Goal: Navigation & Orientation: Find specific page/section

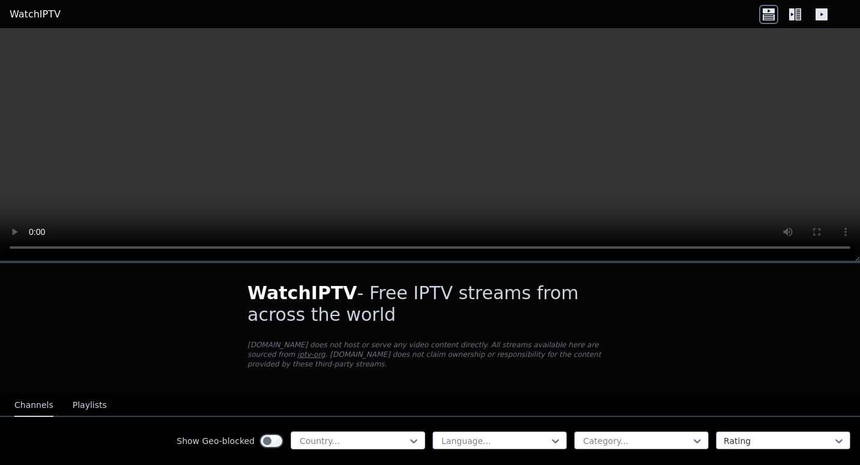
click at [381, 435] on div at bounding box center [352, 441] width 109 height 12
type input "****"
click at [324, 456] on div "[GEOGRAPHIC_DATA]" at bounding box center [358, 467] width 134 height 22
click at [555, 431] on div "Language..." at bounding box center [499, 440] width 134 height 18
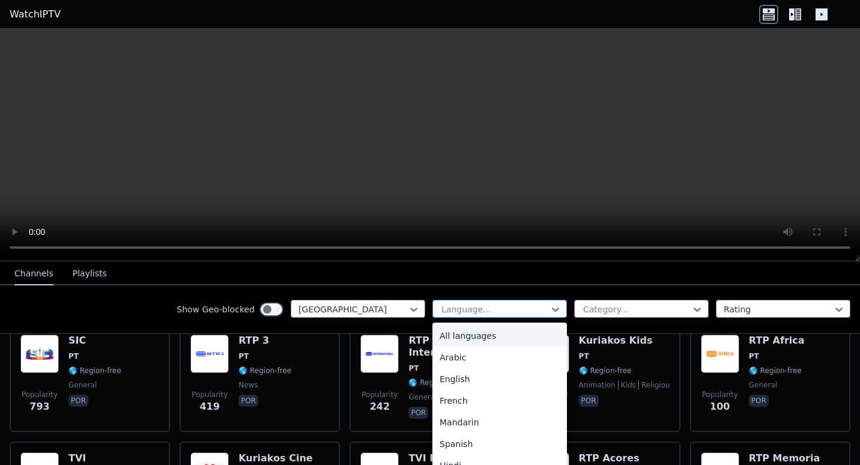
scroll to position [131, 0]
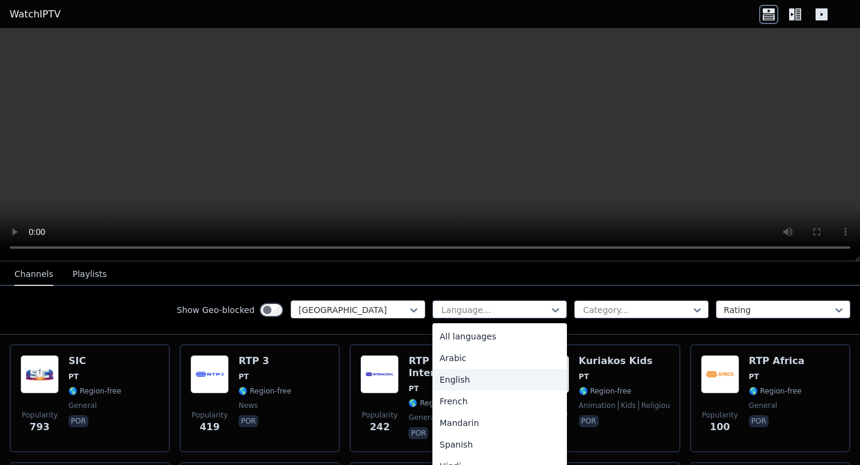
click at [324, 306] on div at bounding box center [352, 310] width 109 height 12
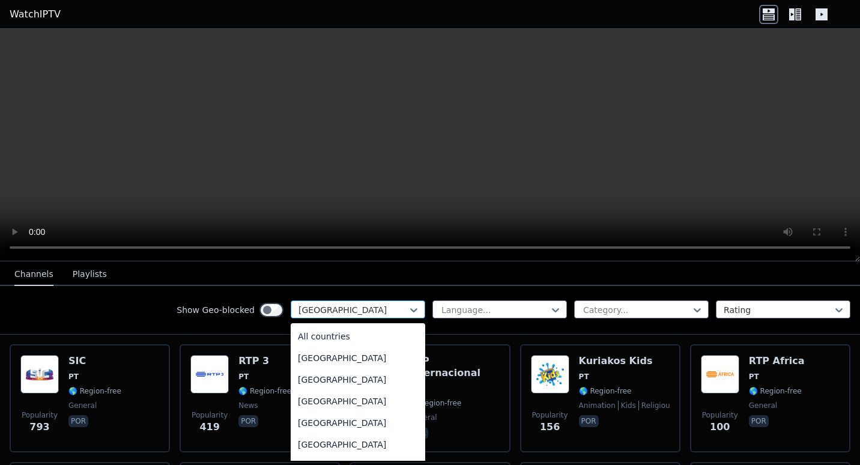
scroll to position [3083, 0]
click at [146, 305] on div "Show Geo-blocked 206 results available. Use Up and Down to choose options, pres…" at bounding box center [430, 310] width 860 height 49
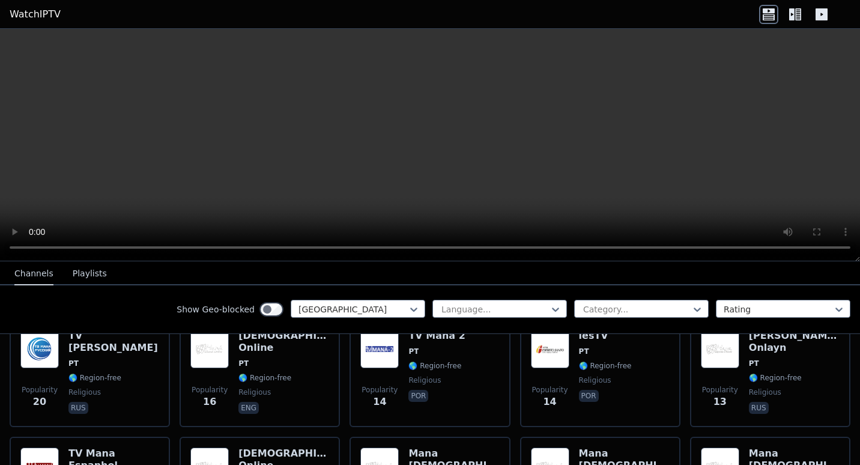
scroll to position [623, 0]
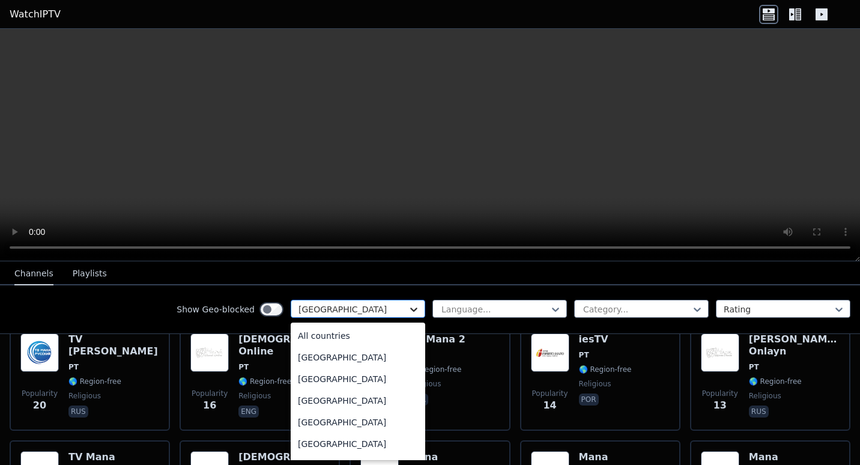
click at [408, 312] on icon at bounding box center [414, 309] width 12 height 12
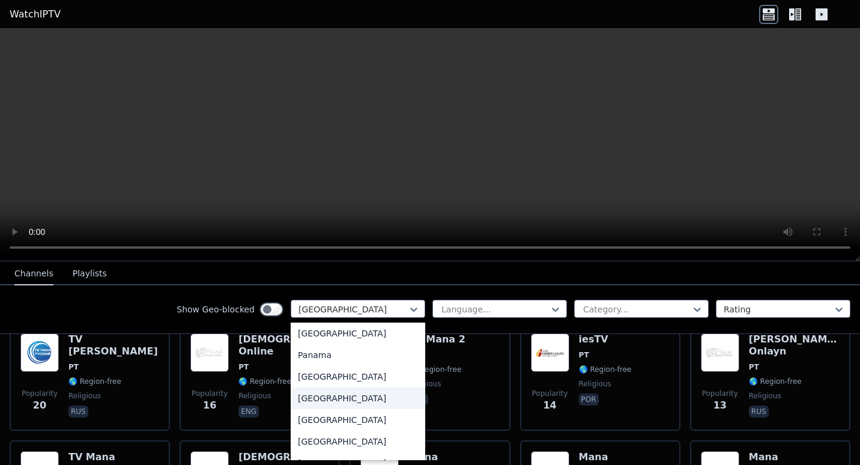
click at [325, 390] on div "[GEOGRAPHIC_DATA]" at bounding box center [358, 398] width 134 height 22
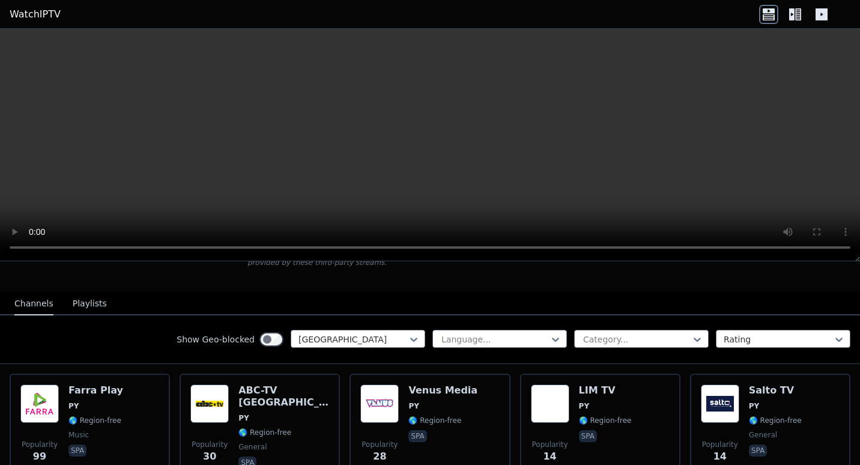
scroll to position [37, 0]
